Goal: Task Accomplishment & Management: Manage account settings

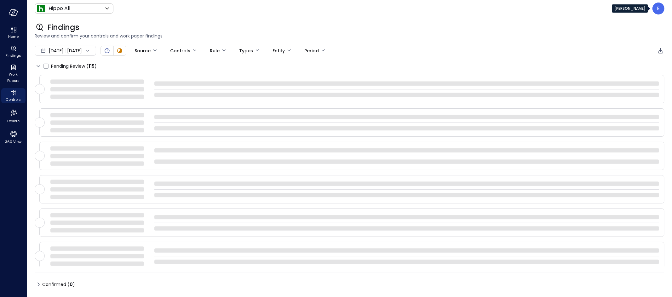
click at [663, 9] on div "E" at bounding box center [659, 9] width 12 height 12
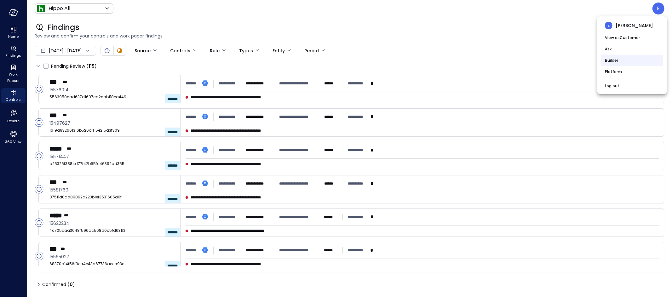
click at [629, 66] on li "Builder" at bounding box center [632, 60] width 62 height 11
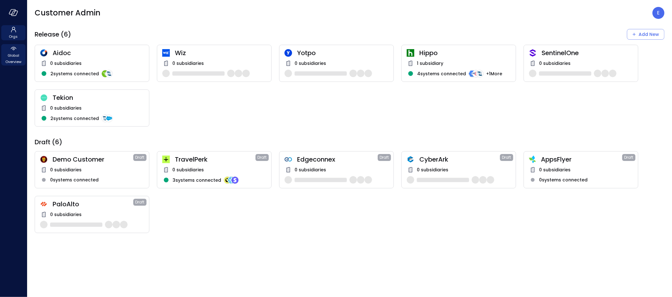
click at [15, 54] on span "Global Overview" at bounding box center [13, 58] width 19 height 13
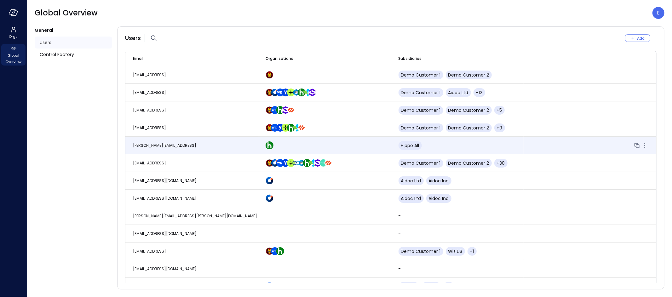
click at [190, 147] on span "eleanor.yehudai@safebooks.ai" at bounding box center [164, 145] width 63 height 5
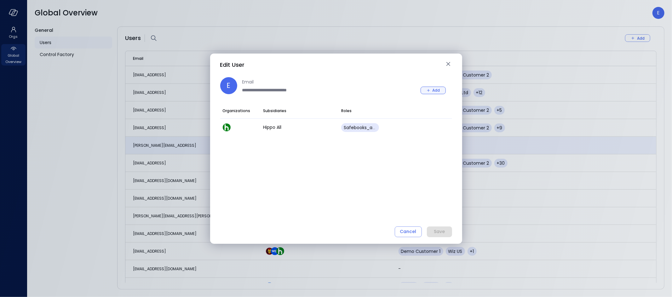
click at [430, 92] on icon "button" at bounding box center [429, 91] width 6 height 6
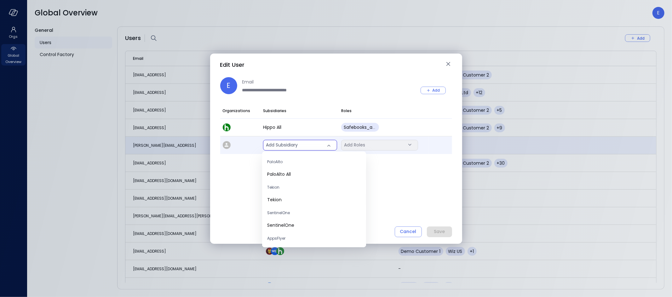
click at [280, 144] on body "Orgs Global Overview Global Overview E General Users Control Factory Users Add …" at bounding box center [336, 148] width 672 height 297
click at [281, 219] on span "Wiz US" at bounding box center [314, 221] width 94 height 7
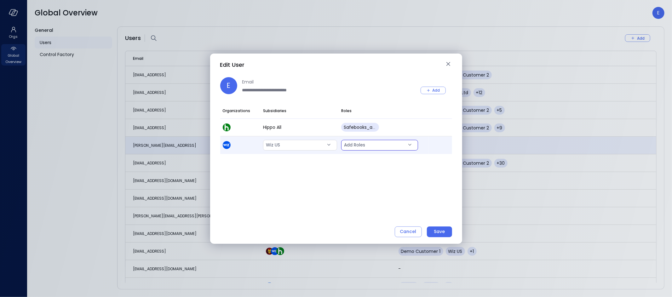
click at [385, 146] on body "Orgs Global Overview Global Overview E General Users Control Factory Users Add …" at bounding box center [336, 148] width 672 height 297
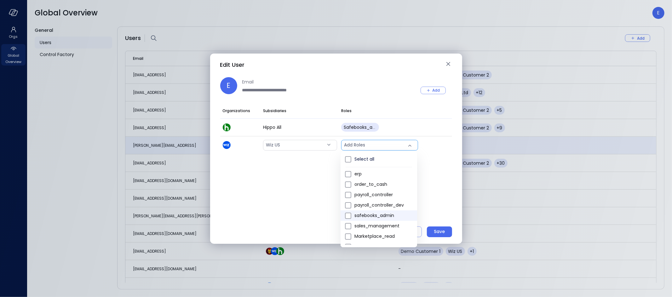
scroll to position [1, 0]
click at [384, 216] on span "safebooks_admin" at bounding box center [383, 215] width 58 height 7
type input "*"
click at [262, 194] on div at bounding box center [336, 148] width 672 height 297
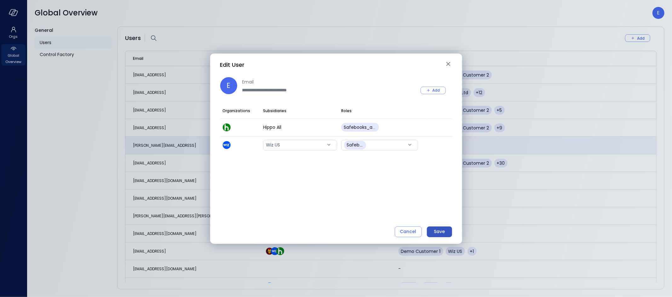
click at [449, 233] on button "Save" at bounding box center [439, 232] width 25 height 11
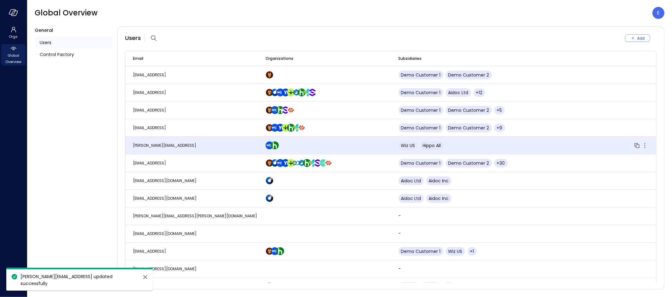
click at [188, 143] on span "eleanor.yehudai@safebooks.ai" at bounding box center [164, 145] width 63 height 5
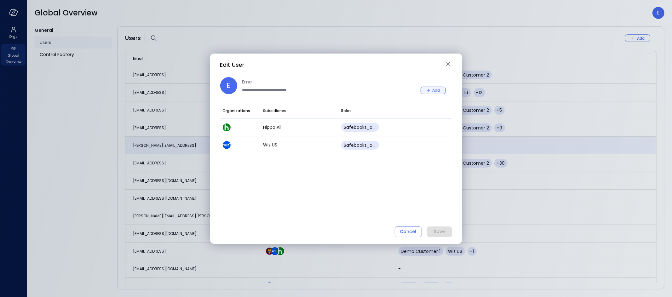
click at [426, 89] on icon "button" at bounding box center [429, 91] width 6 height 6
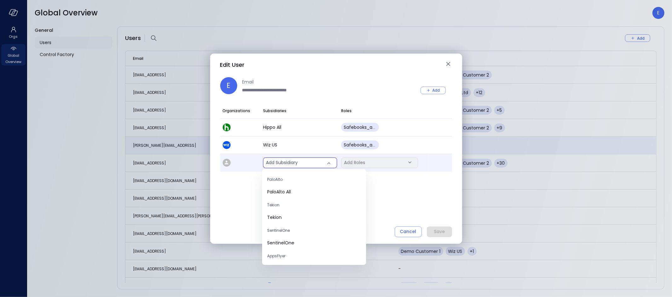
click at [294, 161] on body "Orgs Global Overview Global Overview E General Users Control Factory Users Add …" at bounding box center [336, 148] width 672 height 297
click at [284, 193] on span "Wiz All" at bounding box center [314, 192] width 94 height 7
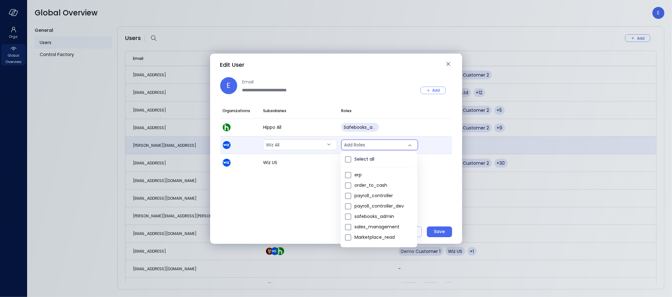
click at [390, 144] on body "Orgs Global Overview Global Overview E General Users Control Factory Users Add …" at bounding box center [336, 148] width 672 height 297
click at [376, 219] on span "safebooks_admin" at bounding box center [383, 216] width 58 height 7
type input "*"
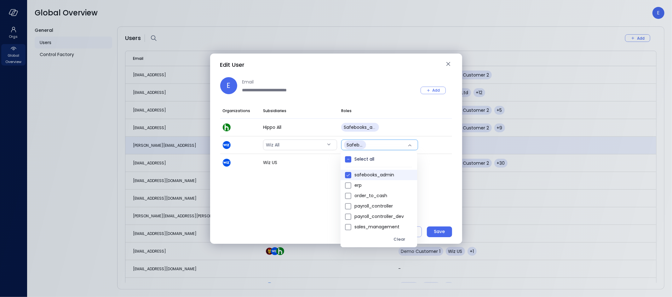
click at [444, 232] on div at bounding box center [336, 148] width 672 height 297
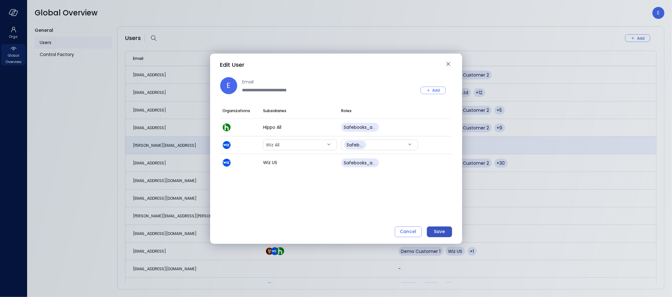
click at [440, 231] on div "Save" at bounding box center [439, 232] width 11 height 8
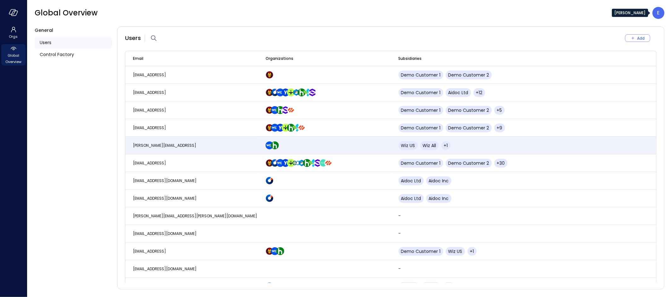
click at [660, 12] on div "E" at bounding box center [659, 13] width 12 height 12
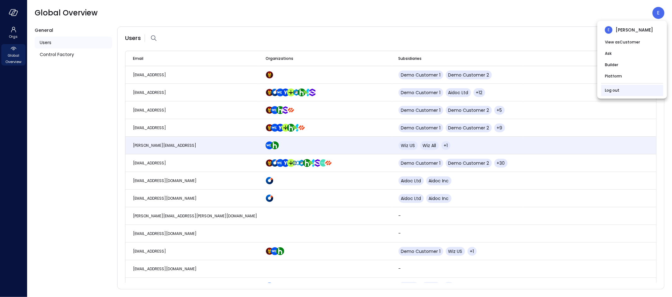
click at [613, 92] on link "Log out" at bounding box center [612, 90] width 14 height 6
